Goal: Book appointment/travel/reservation

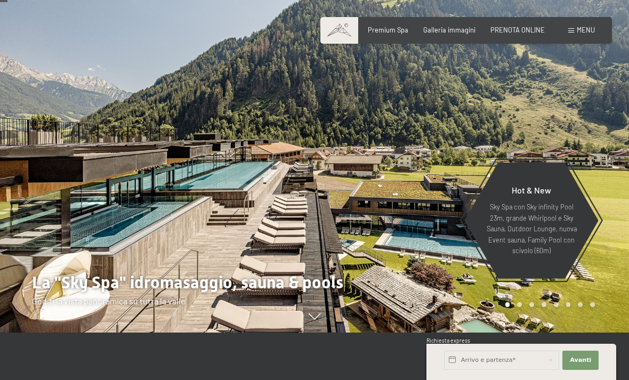
scroll to position [48, 0]
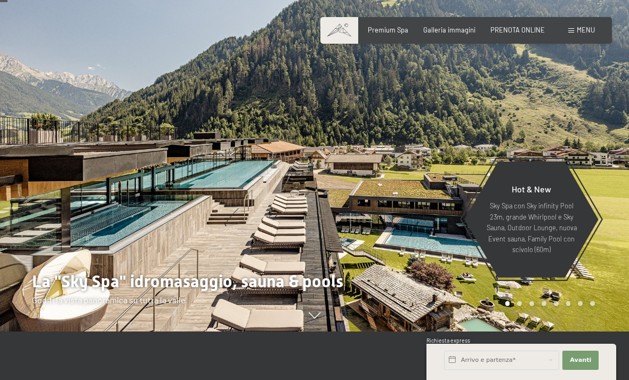
click at [583, 29] on span "Menu" at bounding box center [585, 30] width 18 height 9
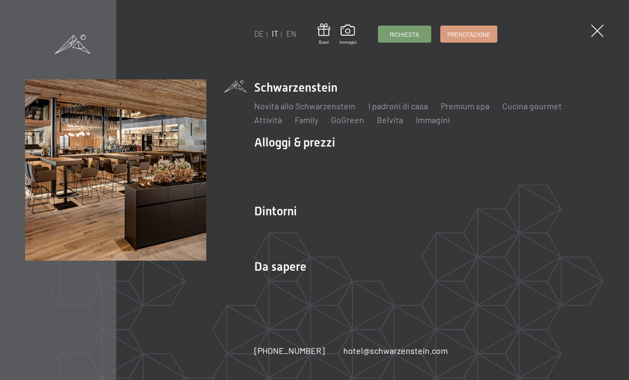
scroll to position [172, 0]
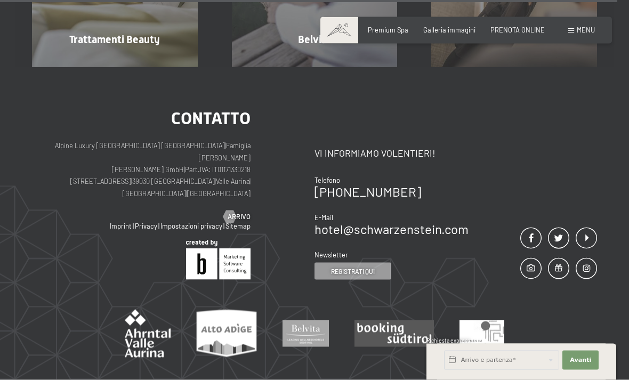
scroll to position [5147, 0]
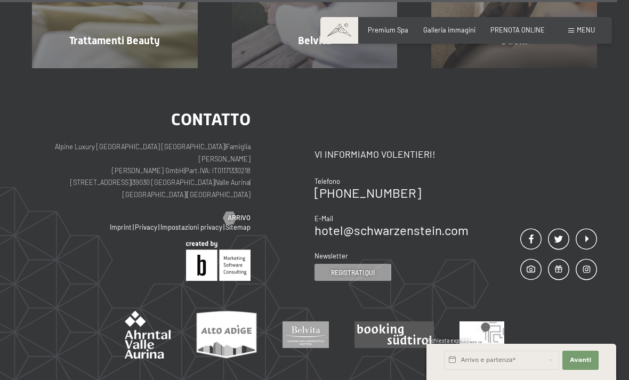
click at [233, 224] on div at bounding box center [229, 217] width 7 height 13
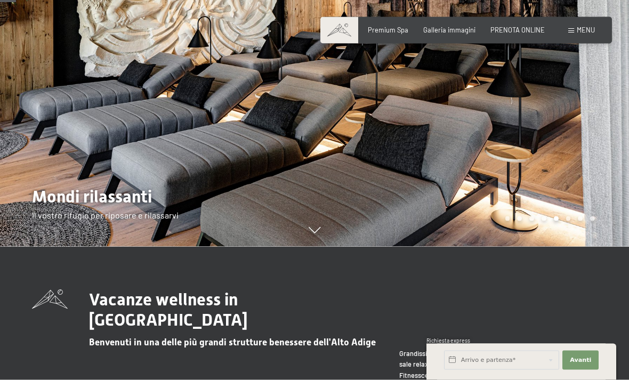
scroll to position [134, 0]
click at [517, 31] on span "PRENOTA ONLINE" at bounding box center [517, 30] width 54 height 9
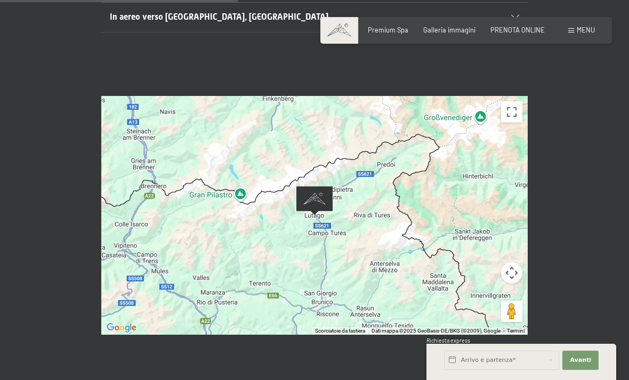
scroll to position [333, 0]
click at [509, 101] on button "Attiva/disattiva vista schermo intero" at bounding box center [511, 111] width 21 height 21
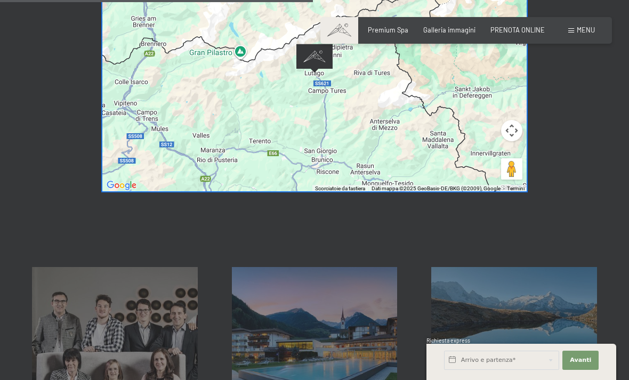
scroll to position [452, 0]
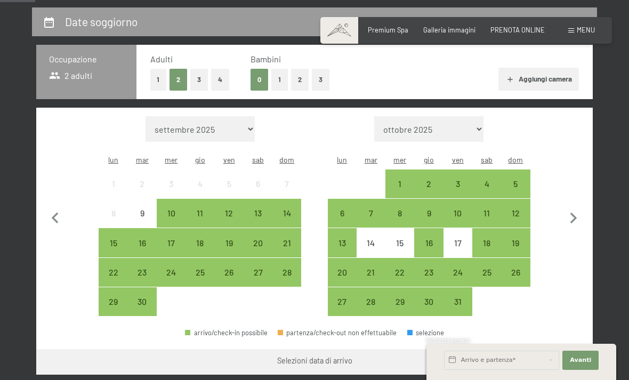
scroll to position [202, 0]
click at [177, 268] on div "24" at bounding box center [171, 281] width 27 height 27
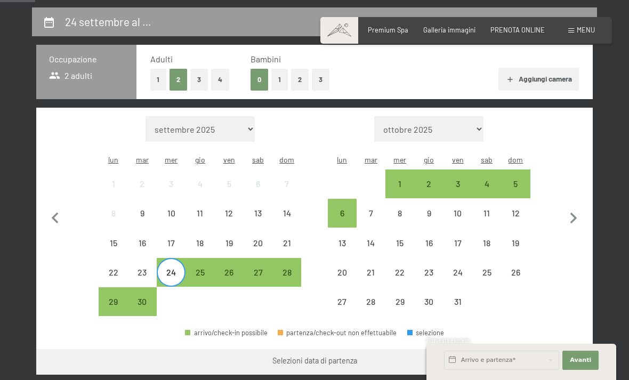
click at [178, 268] on div "24" at bounding box center [171, 281] width 27 height 27
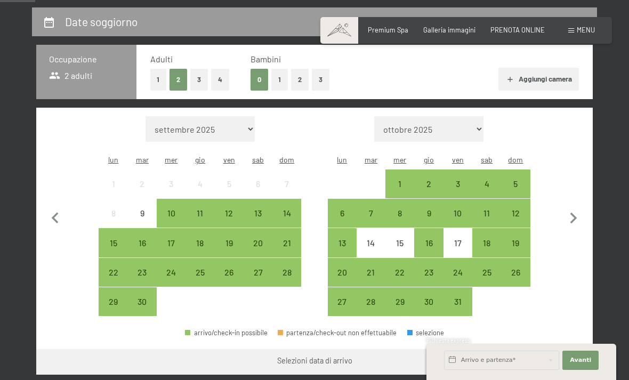
click at [185, 258] on div "25" at bounding box center [199, 272] width 29 height 29
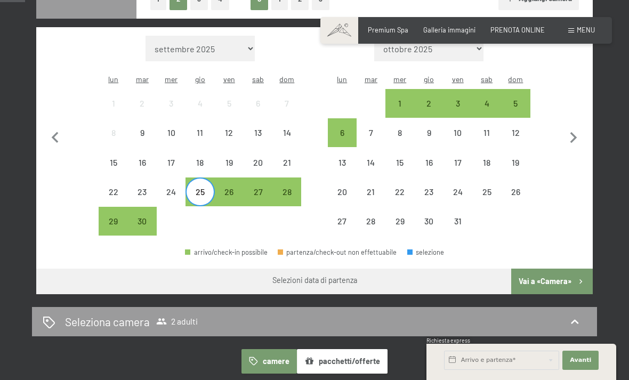
scroll to position [0, 0]
